Goal: Information Seeking & Learning: Learn about a topic

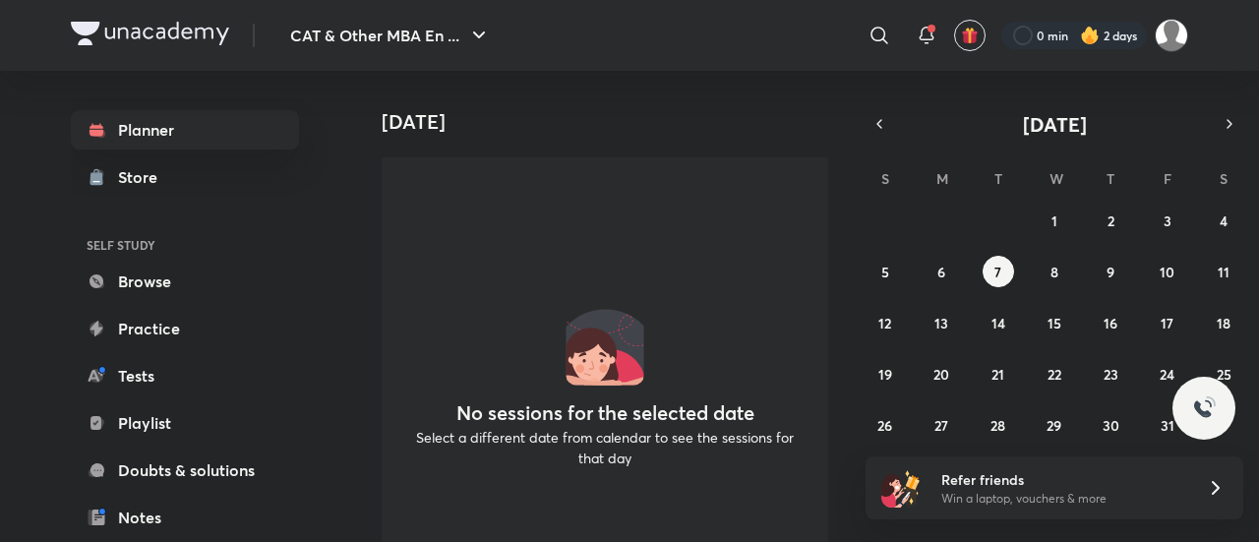
scroll to position [248, 0]
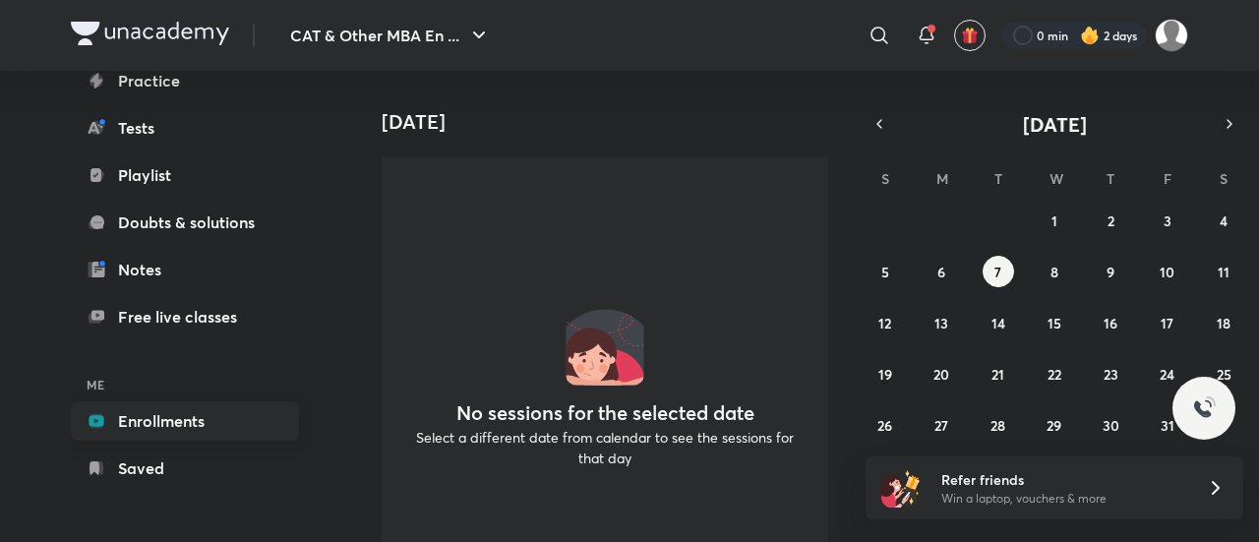
click at [174, 425] on link "Enrollments" at bounding box center [185, 420] width 228 height 39
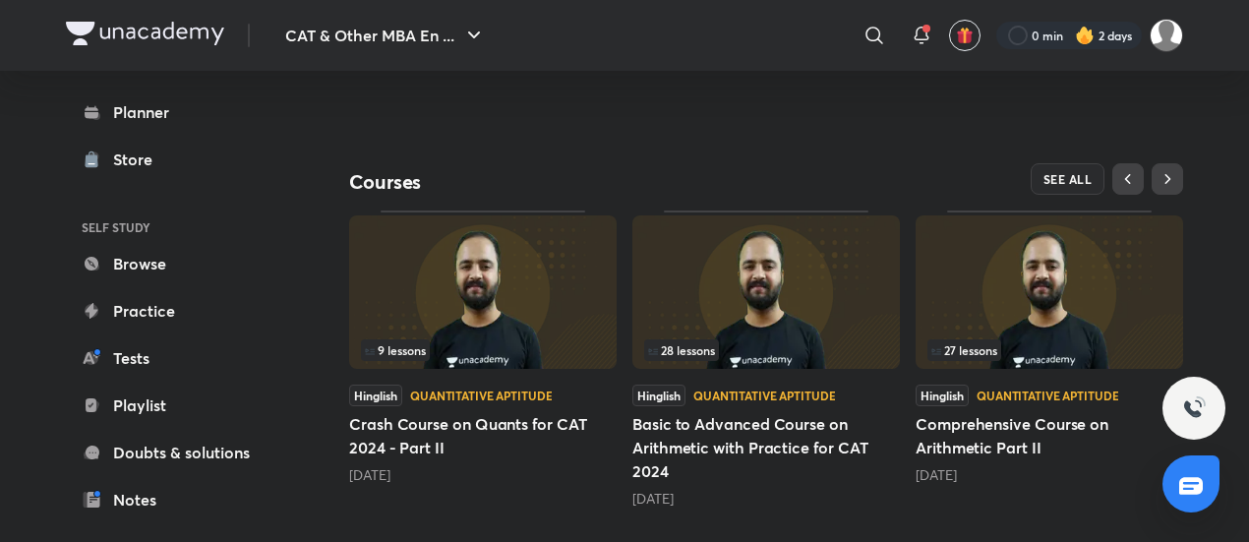
scroll to position [614, 0]
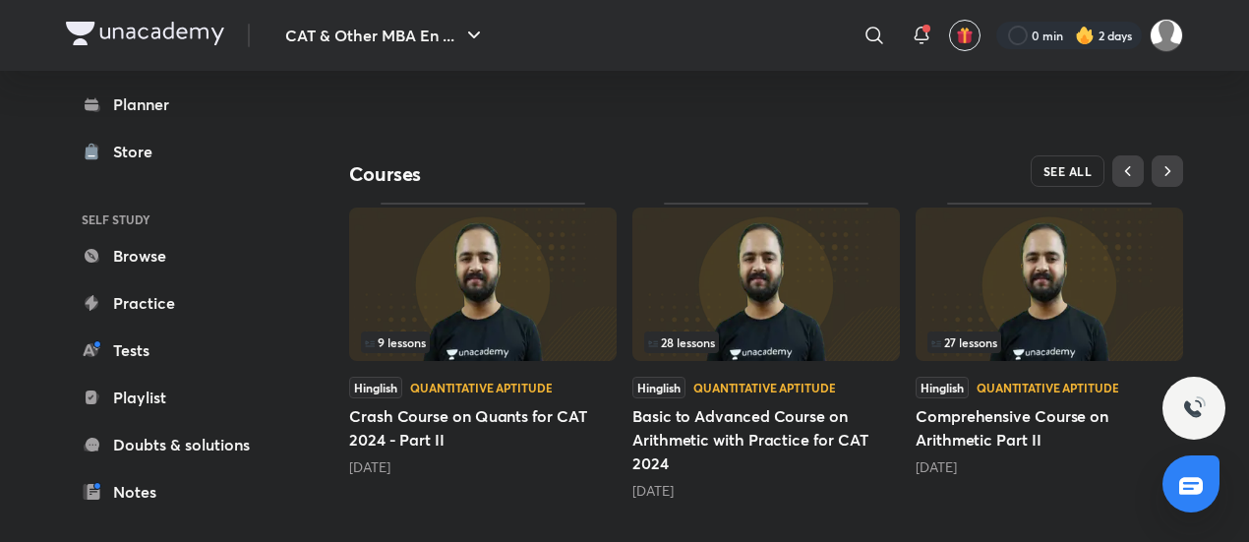
click at [1055, 164] on span "SEE ALL" at bounding box center [1068, 171] width 49 height 14
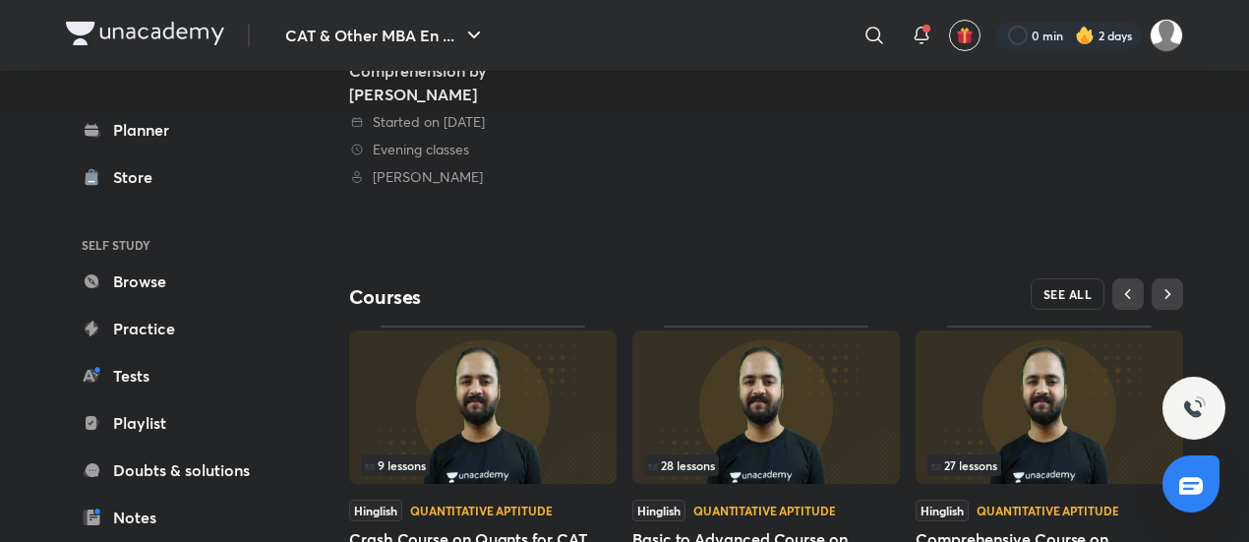
scroll to position [492, 0]
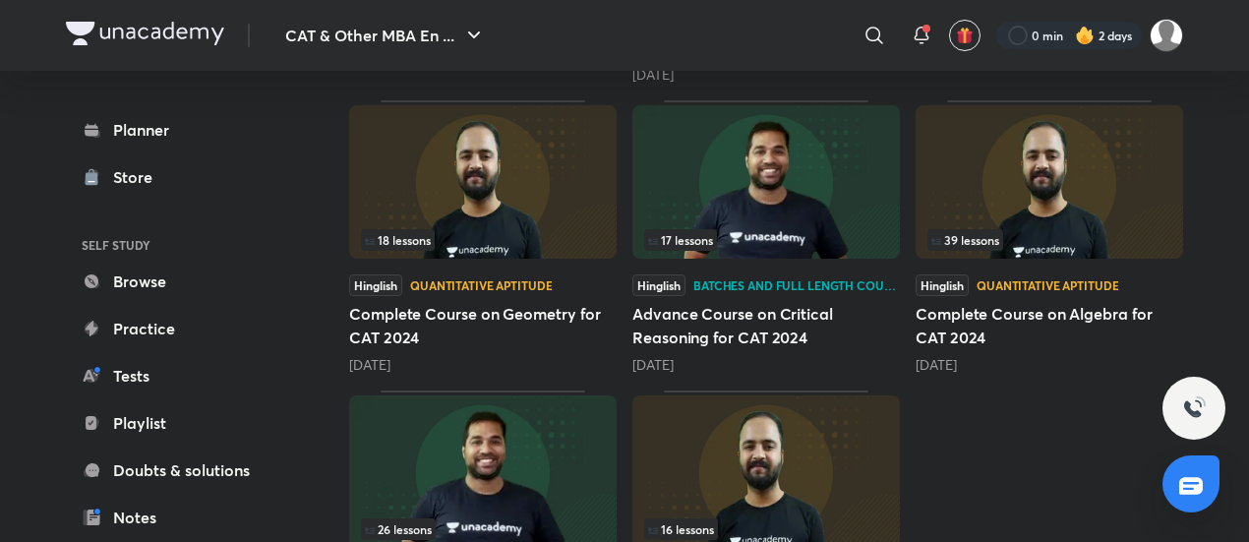
scroll to position [689, 0]
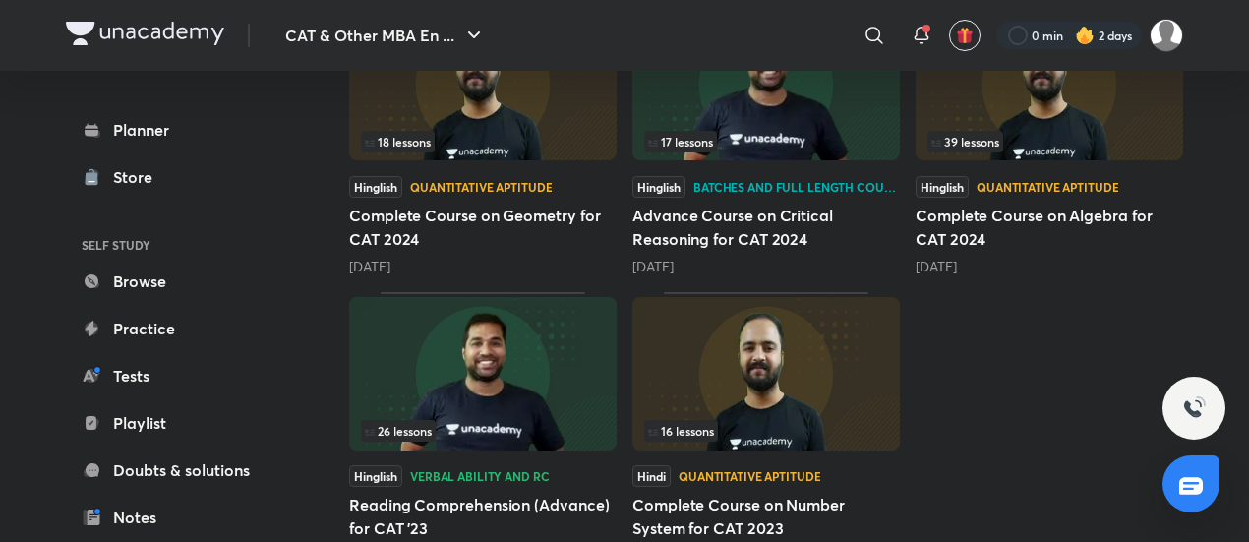
click at [1091, 84] on img at bounding box center [1050, 83] width 268 height 153
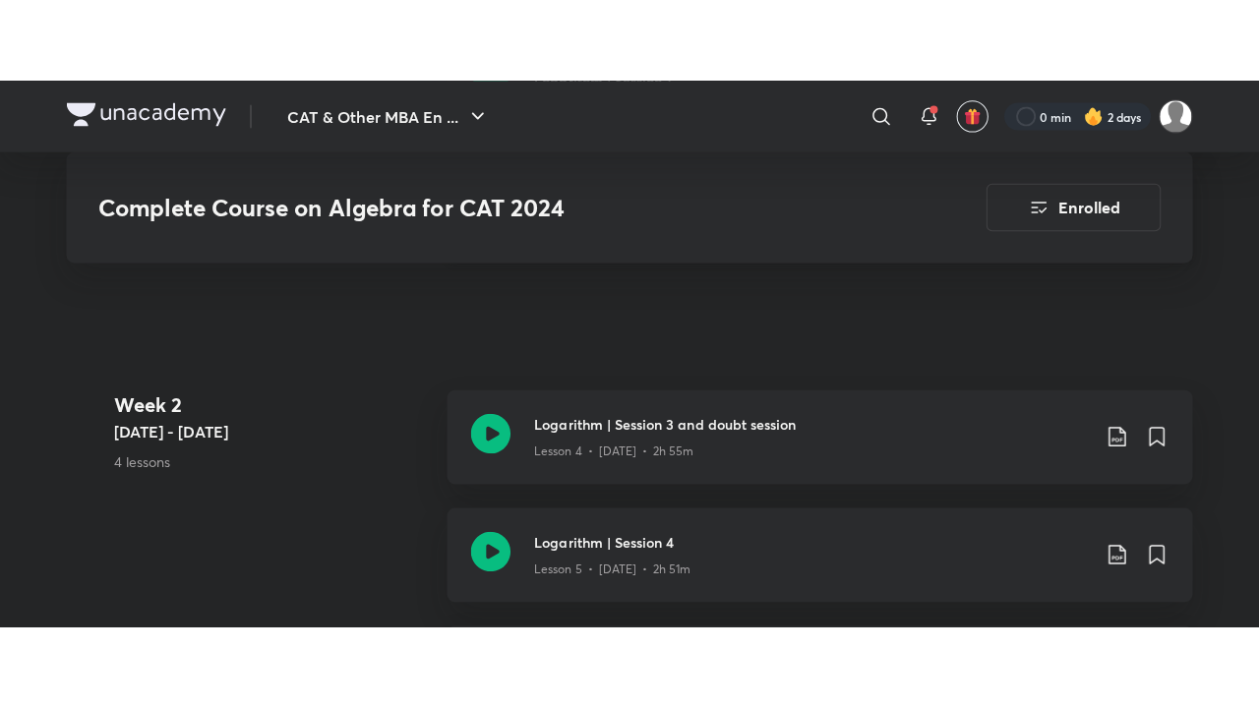
scroll to position [1279, 0]
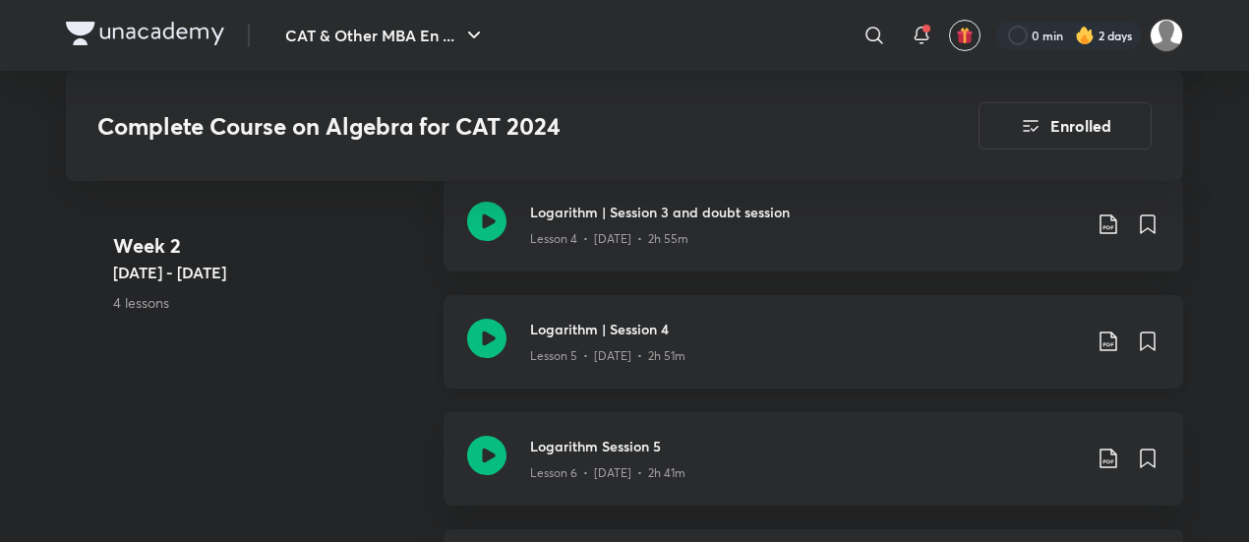
click at [495, 340] on icon at bounding box center [486, 338] width 39 height 39
